Goal: Find specific page/section: Find specific page/section

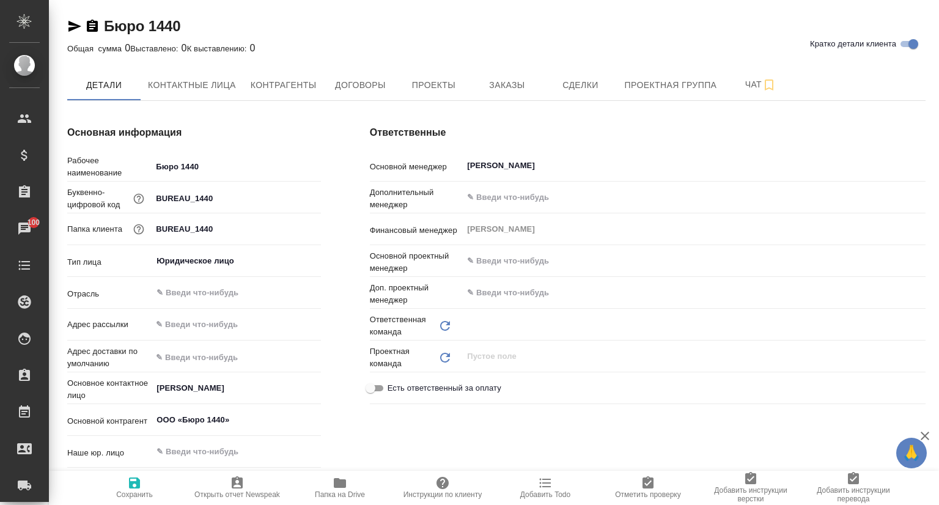
type textarea "x"
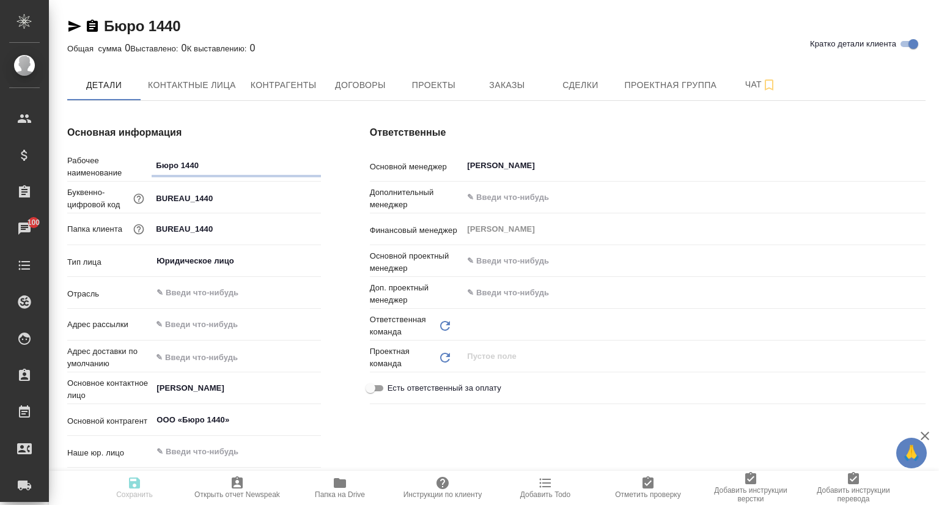
type textarea "x"
type input "Пушкинская"
type textarea "x"
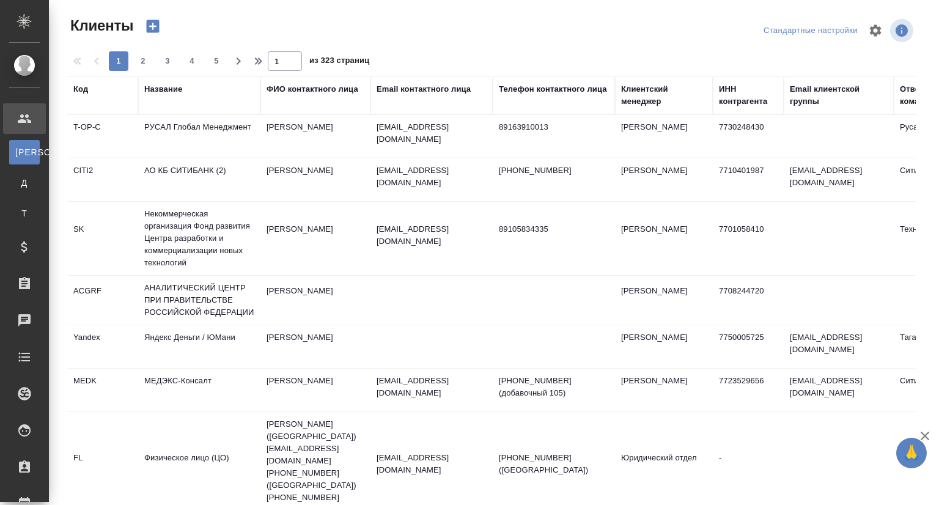
select select "RU"
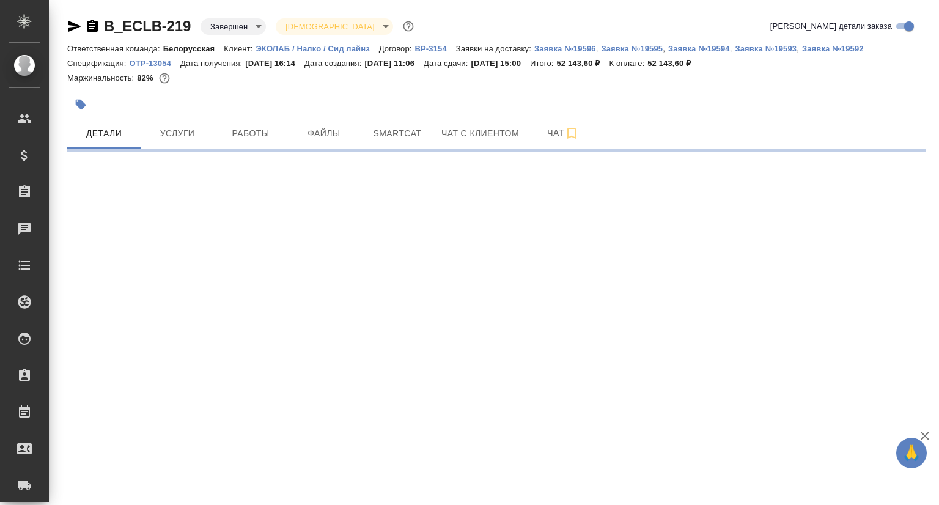
select select "RU"
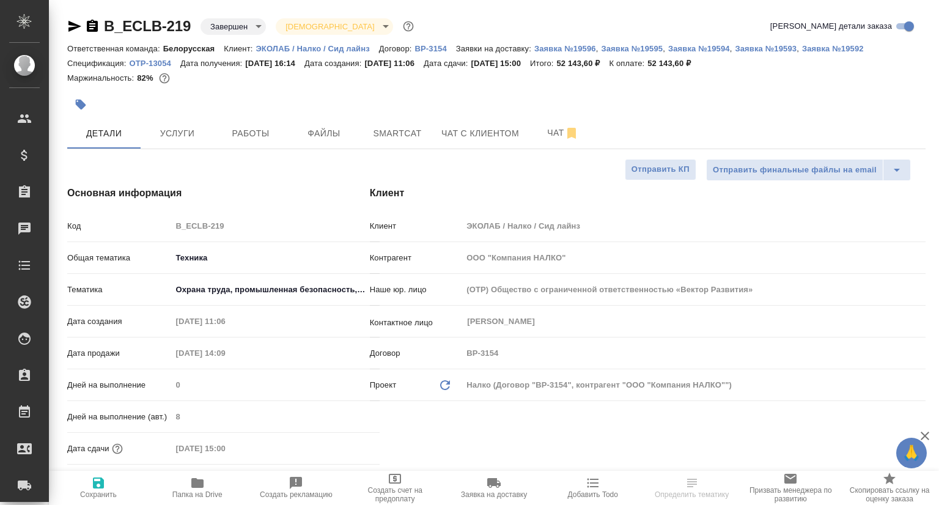
type textarea "x"
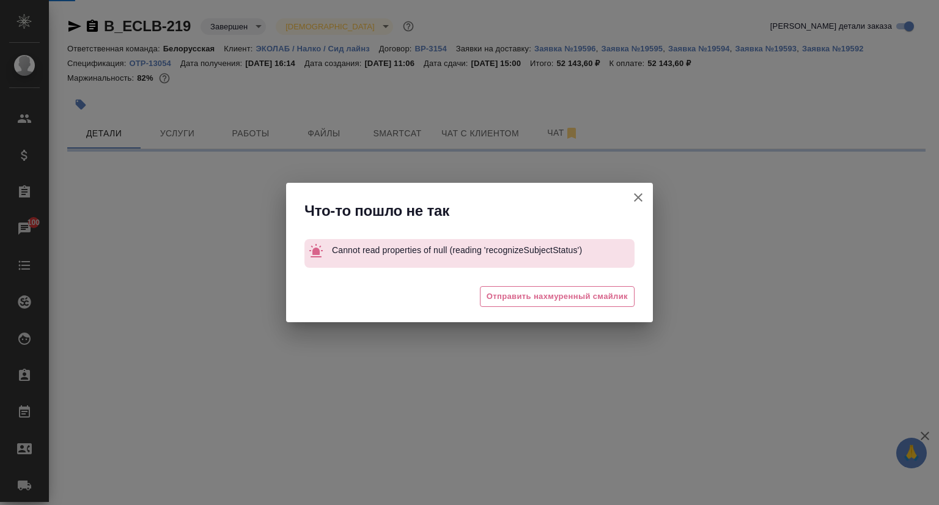
select select "RU"
